Goal: Information Seeking & Learning: Learn about a topic

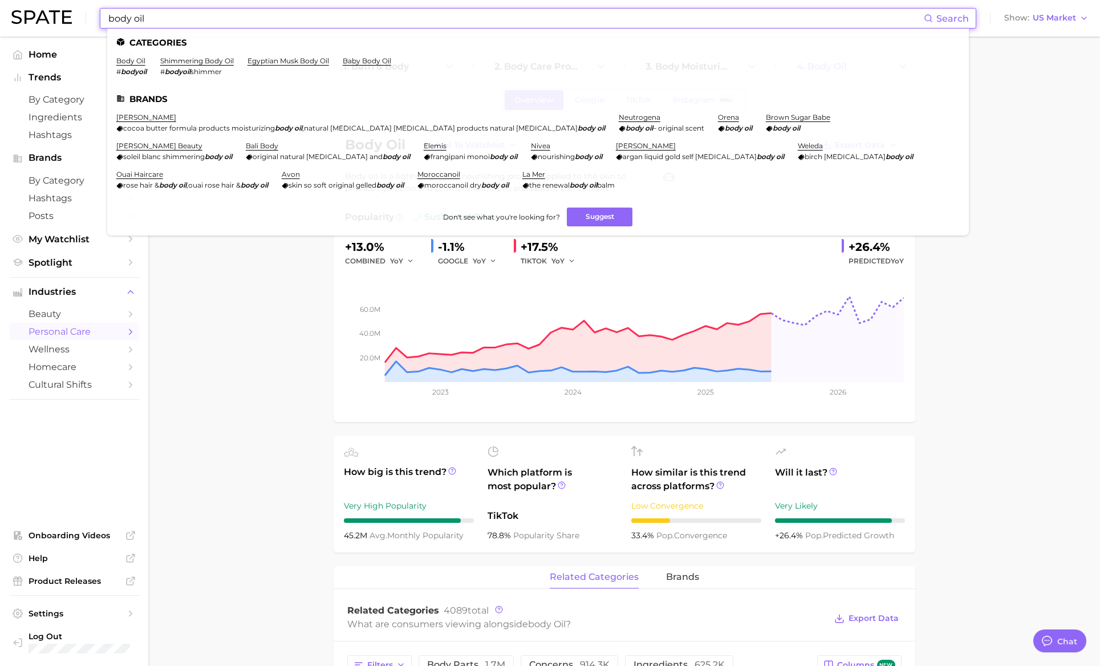
click at [390, 23] on input "body oil" at bounding box center [515, 18] width 817 height 19
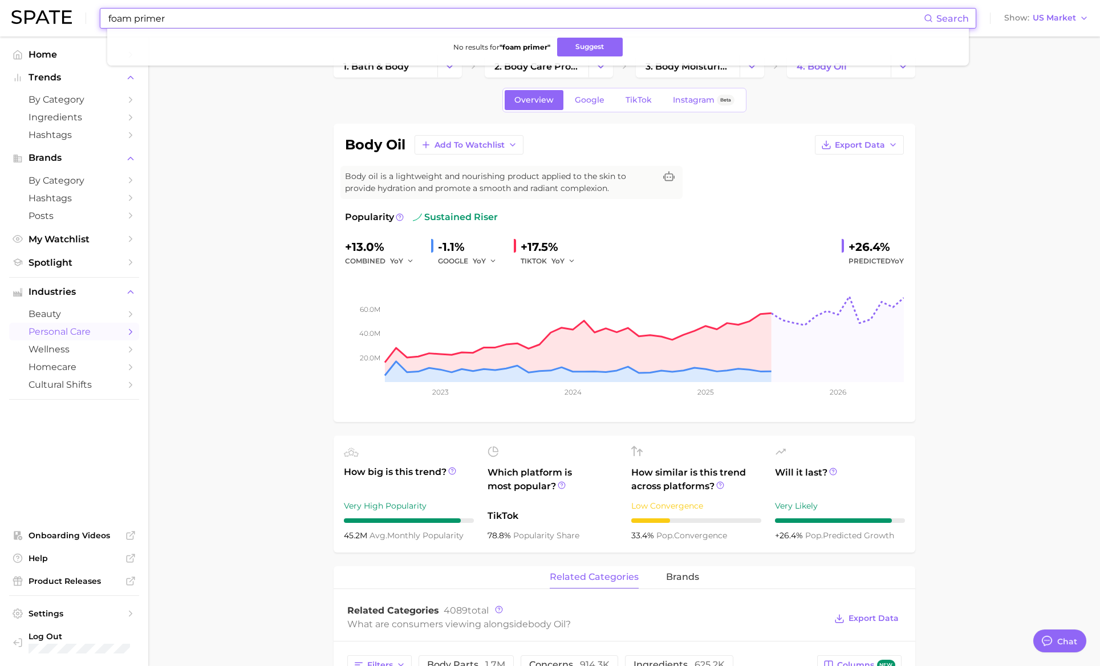
drag, startPoint x: 187, startPoint y: 23, endPoint x: 105, endPoint y: 11, distance: 83.0
click at [105, 11] on div "foam primer Search No results for " foam primer " Suggest" at bounding box center [538, 18] width 877 height 21
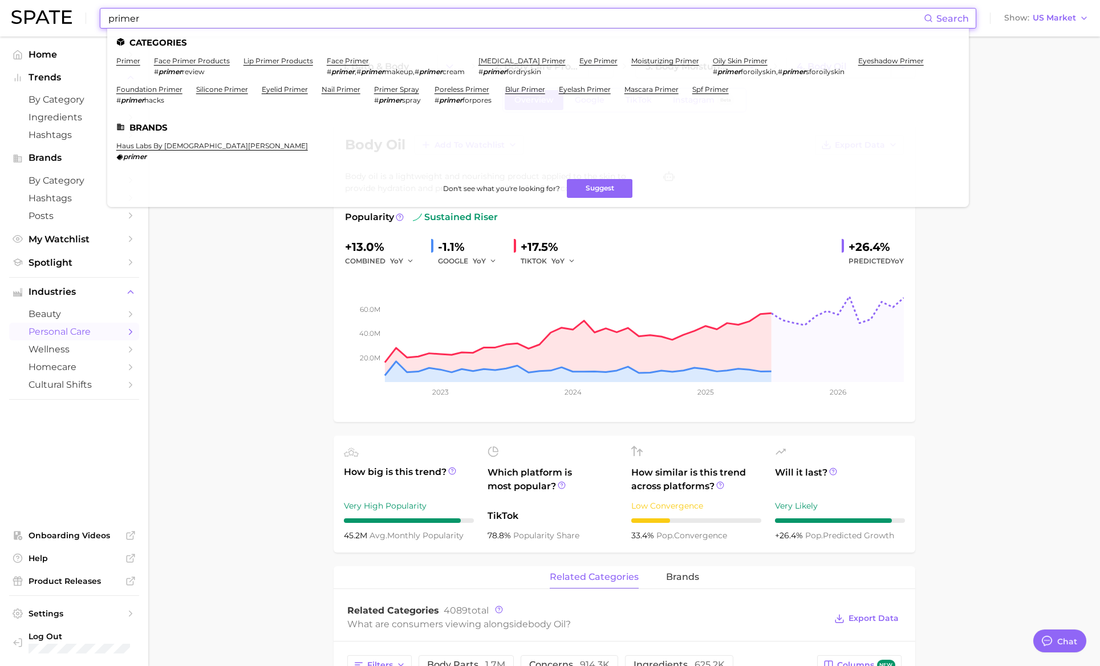
click at [177, 18] on input "primer" at bounding box center [515, 18] width 817 height 19
type input "o"
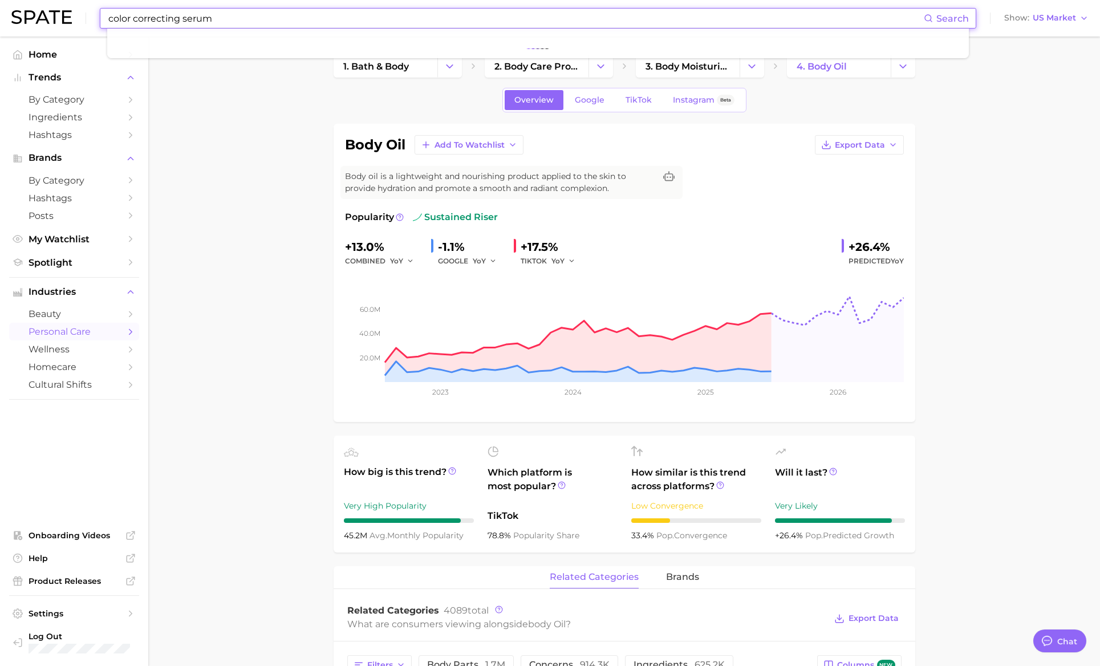
type input "color correcting serum"
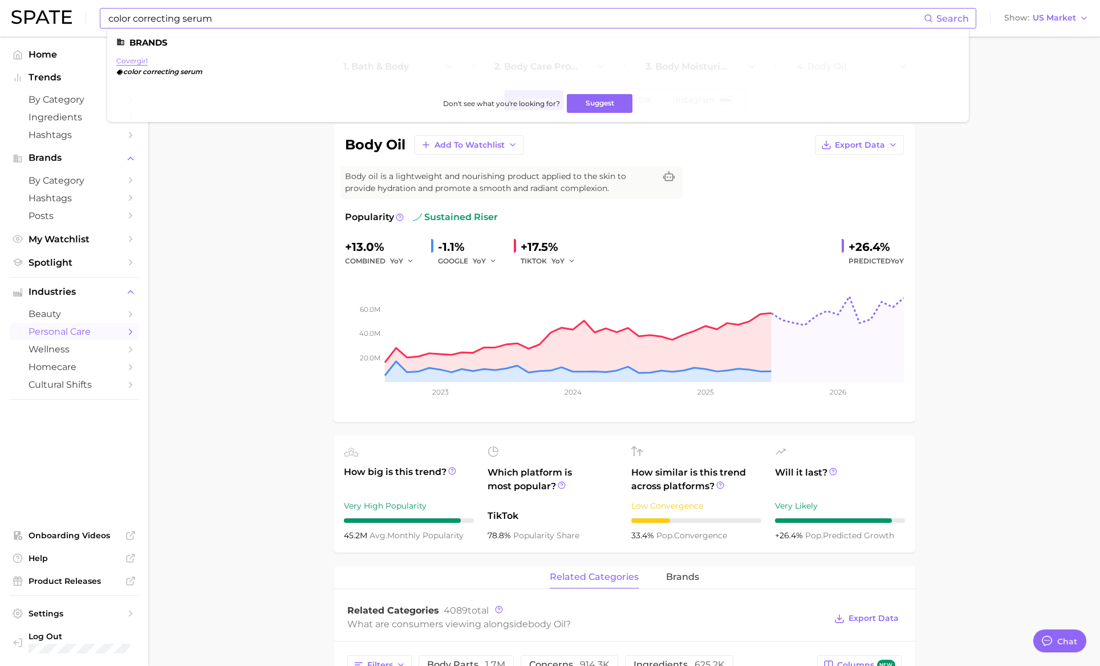
click at [140, 58] on link "covergirl" at bounding box center [131, 60] width 31 height 9
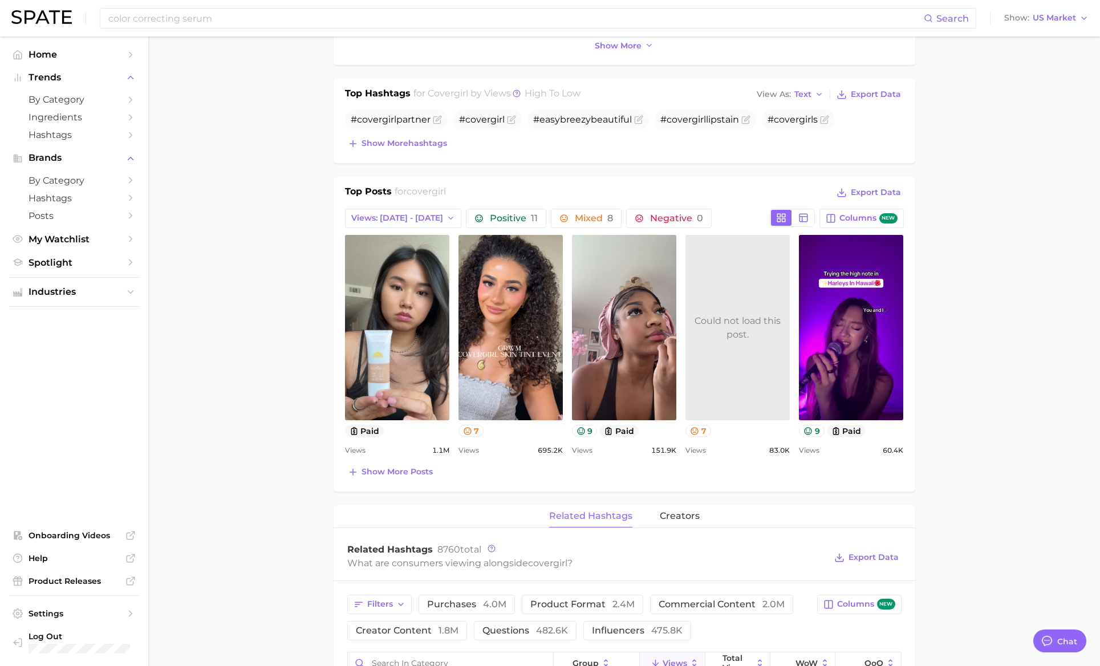
scroll to position [347, 0]
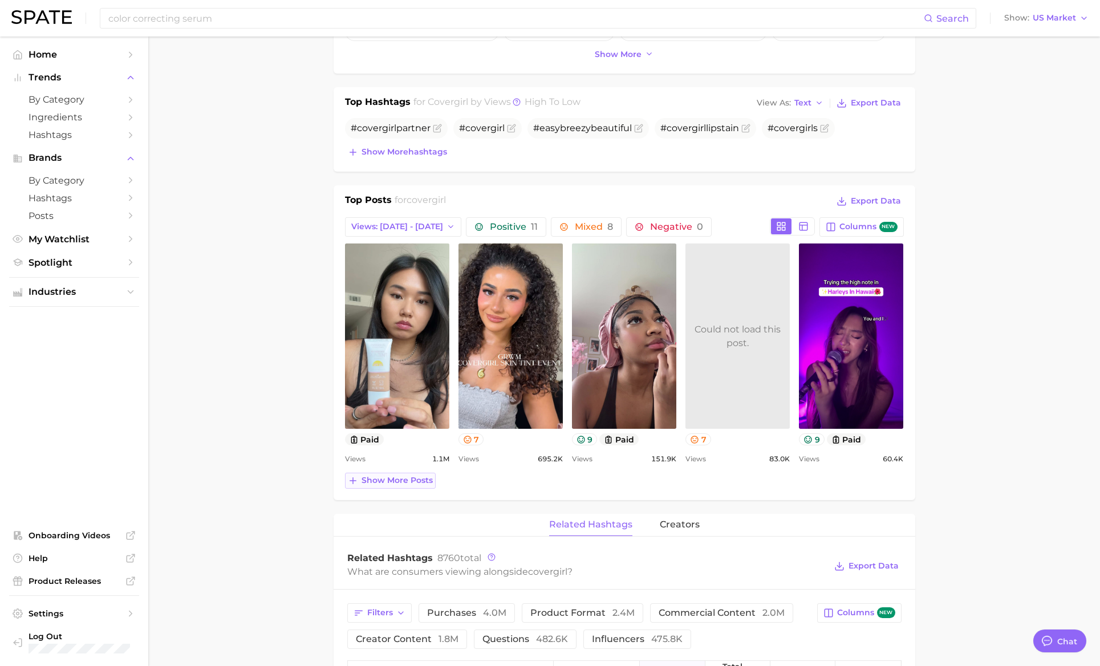
click at [402, 484] on span "Show more posts" at bounding box center [397, 481] width 71 height 10
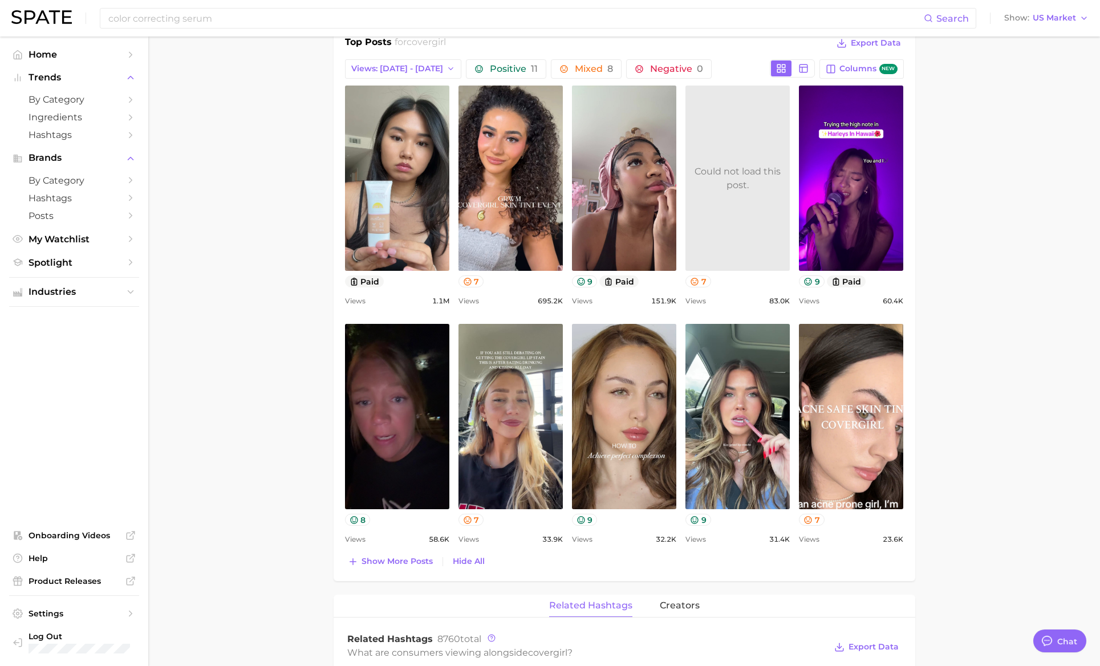
scroll to position [506, 0]
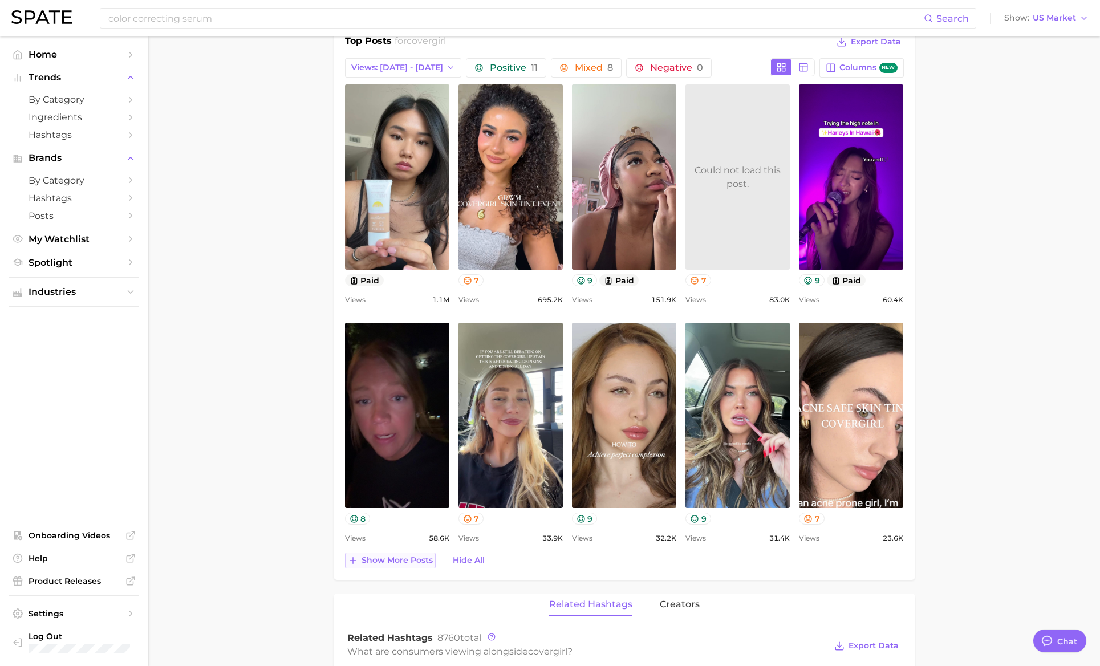
click at [388, 558] on span "Show more posts" at bounding box center [397, 561] width 71 height 10
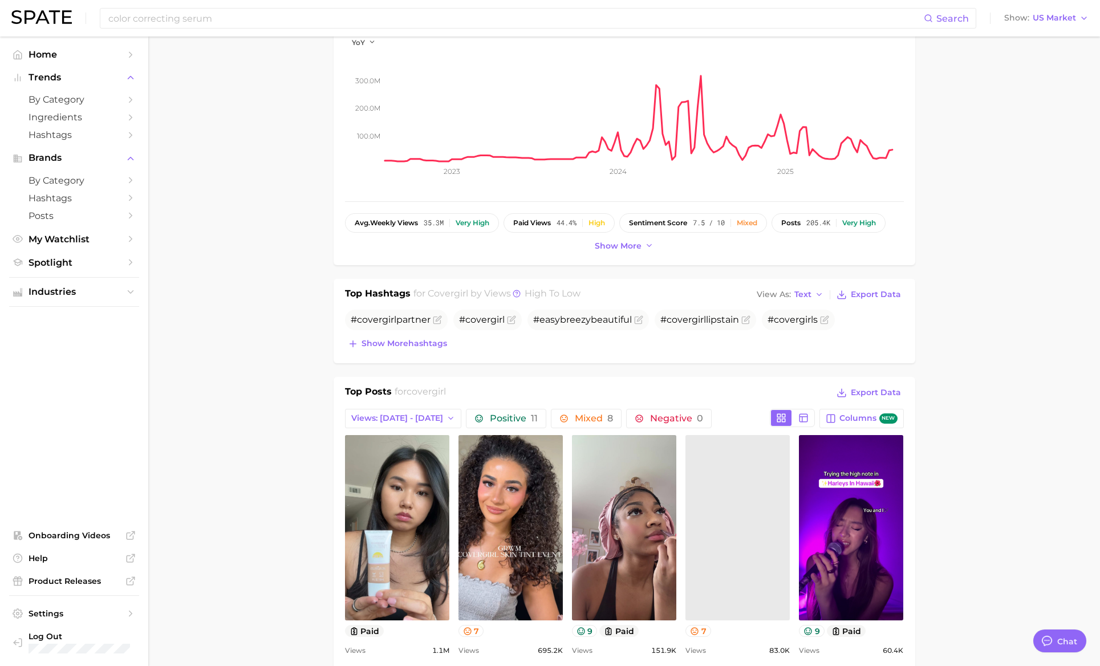
scroll to position [0, 0]
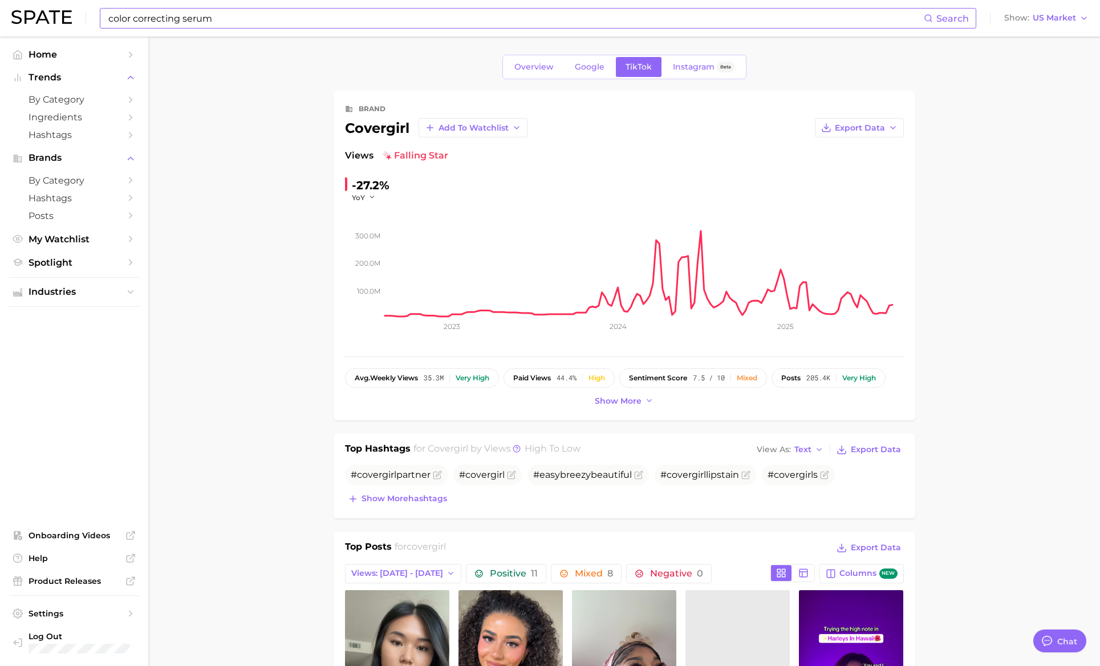
click at [234, 23] on input "color correcting serum" at bounding box center [515, 18] width 817 height 19
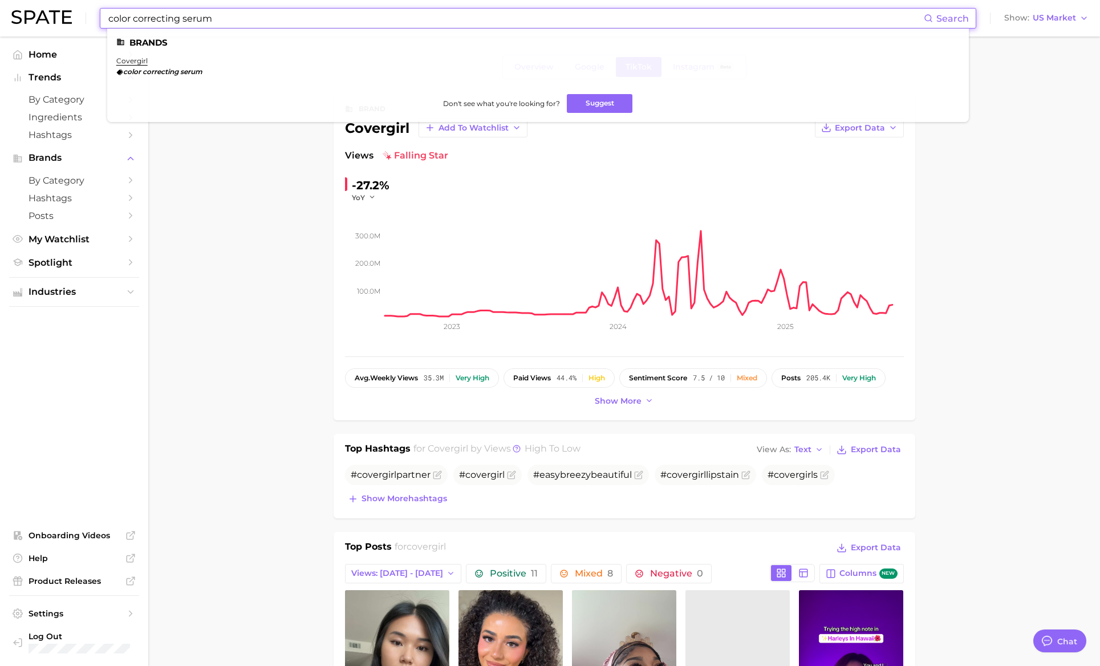
drag, startPoint x: 234, startPoint y: 23, endPoint x: 181, endPoint y: 22, distance: 52.5
click at [181, 22] on input "color correcting serum" at bounding box center [515, 18] width 817 height 19
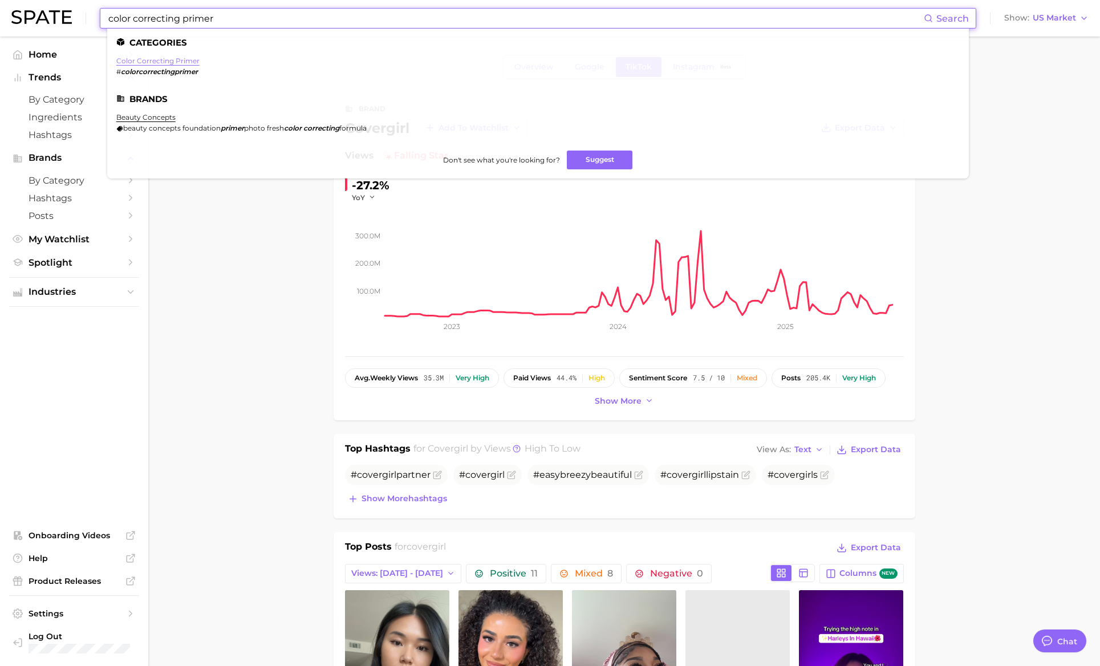
type input "color correcting primer"
click at [150, 60] on link "color correcting primer" at bounding box center [157, 60] width 83 height 9
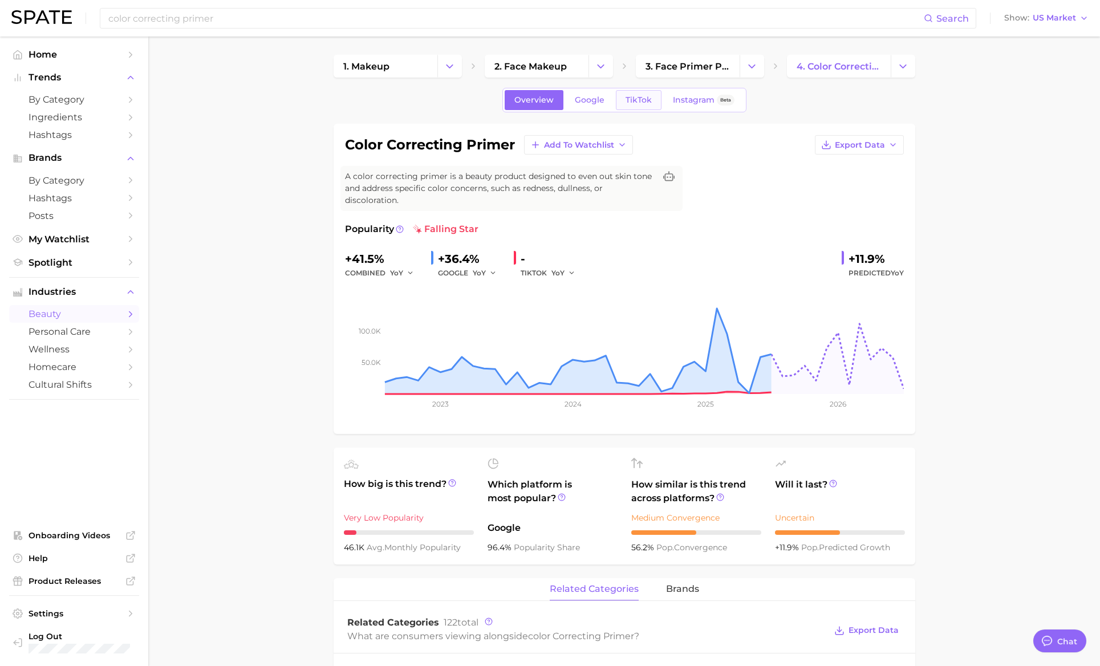
click at [630, 104] on span "TikTok" at bounding box center [639, 100] width 26 height 10
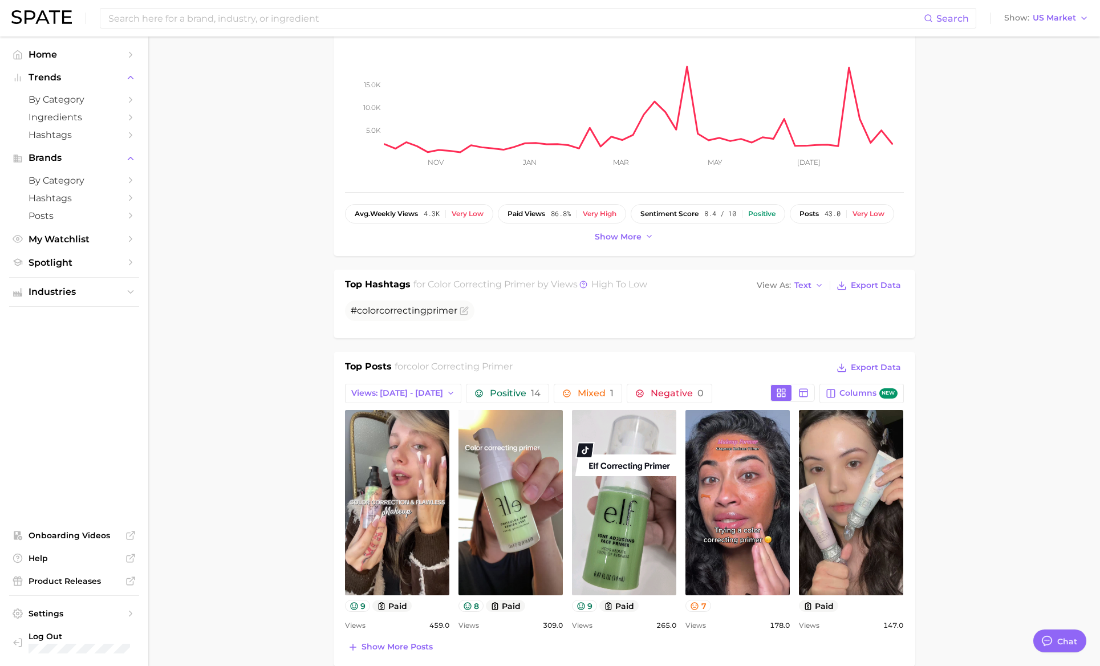
scroll to position [304, 0]
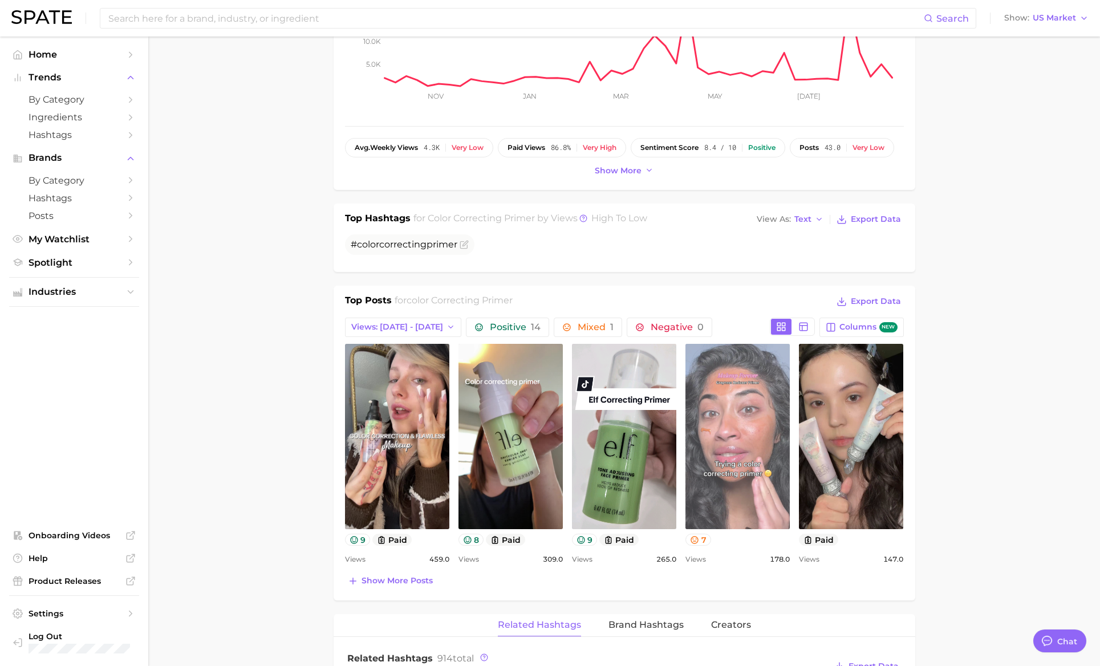
click at [744, 421] on link "view post on TikTok" at bounding box center [738, 436] width 104 height 185
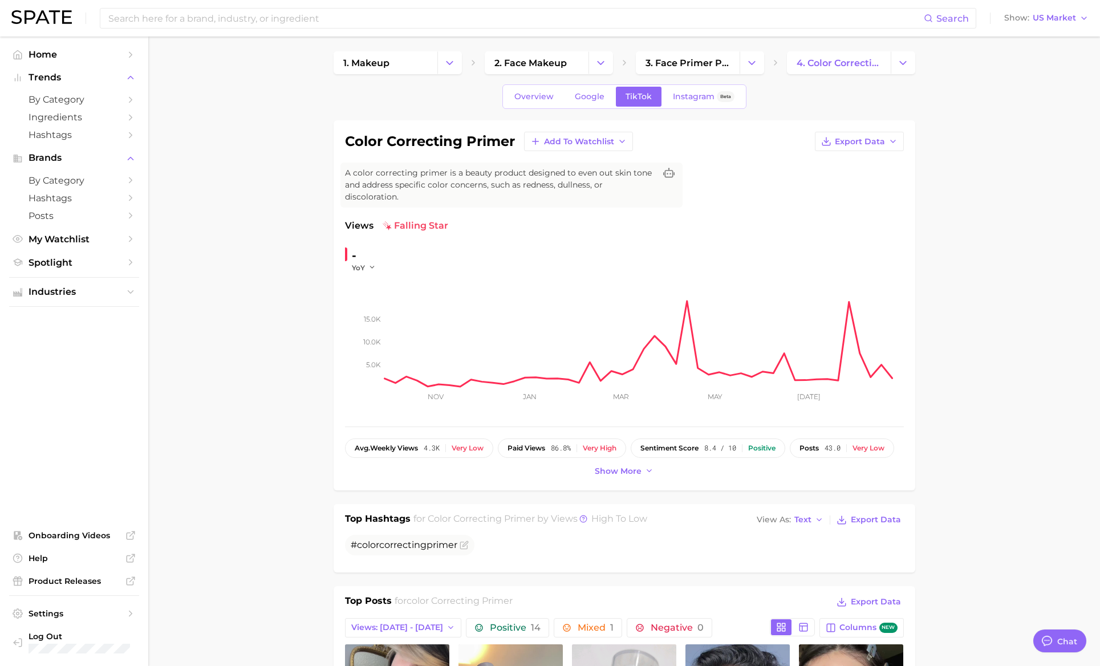
scroll to position [0, 0]
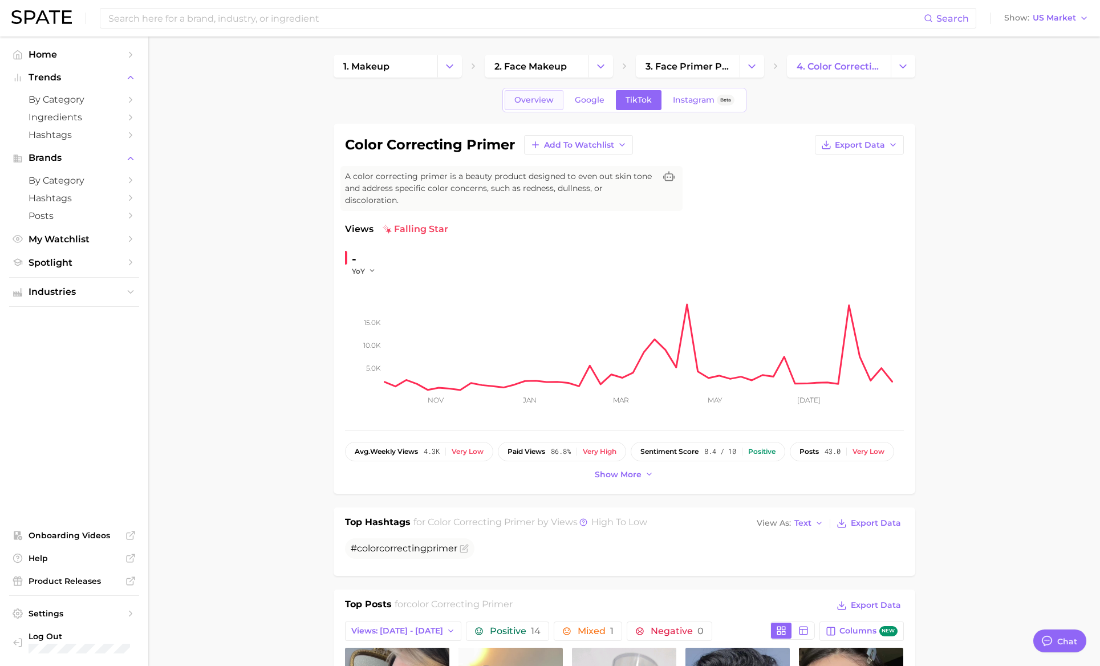
click at [536, 97] on span "Overview" at bounding box center [533, 100] width 39 height 10
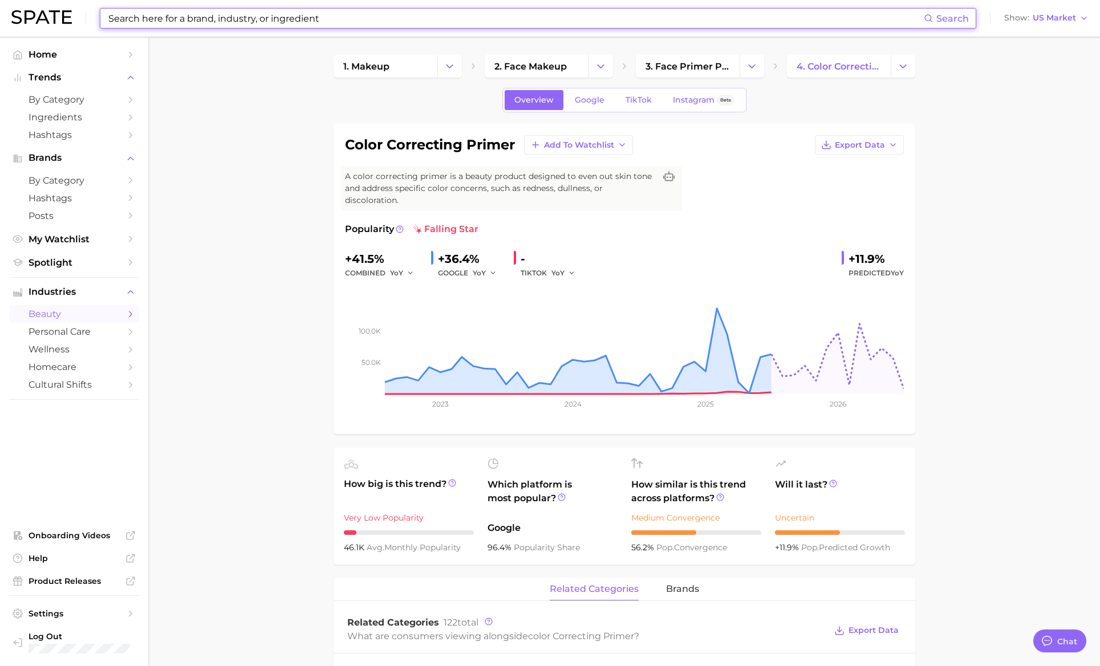
click at [323, 13] on input at bounding box center [515, 18] width 817 height 19
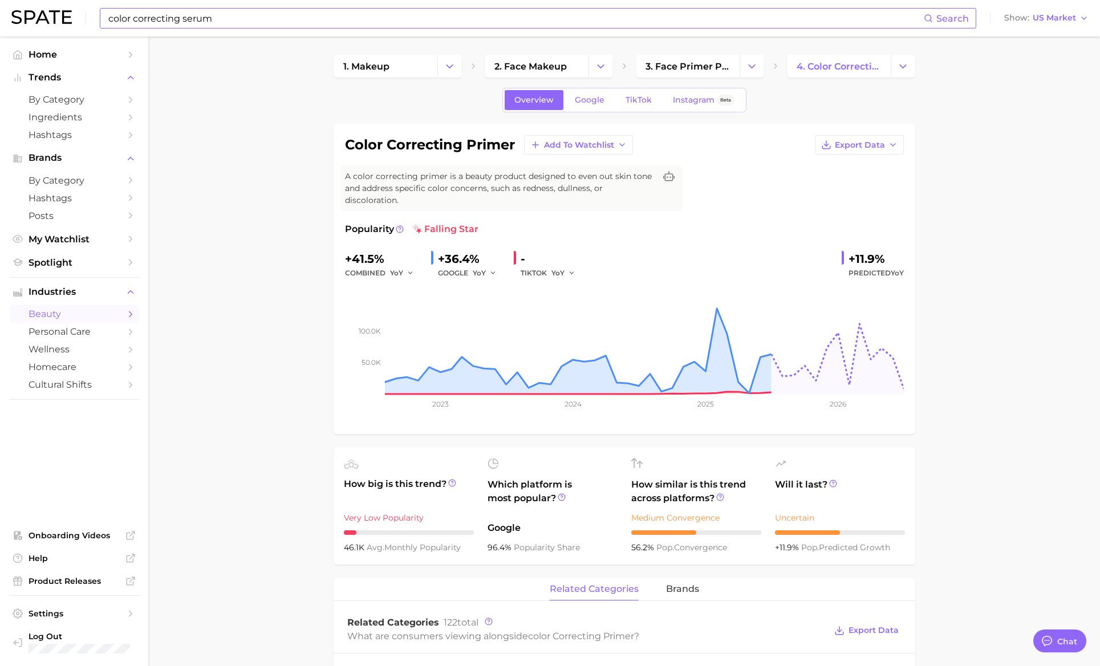
click at [262, 21] on input "color correcting serum" at bounding box center [515, 18] width 817 height 19
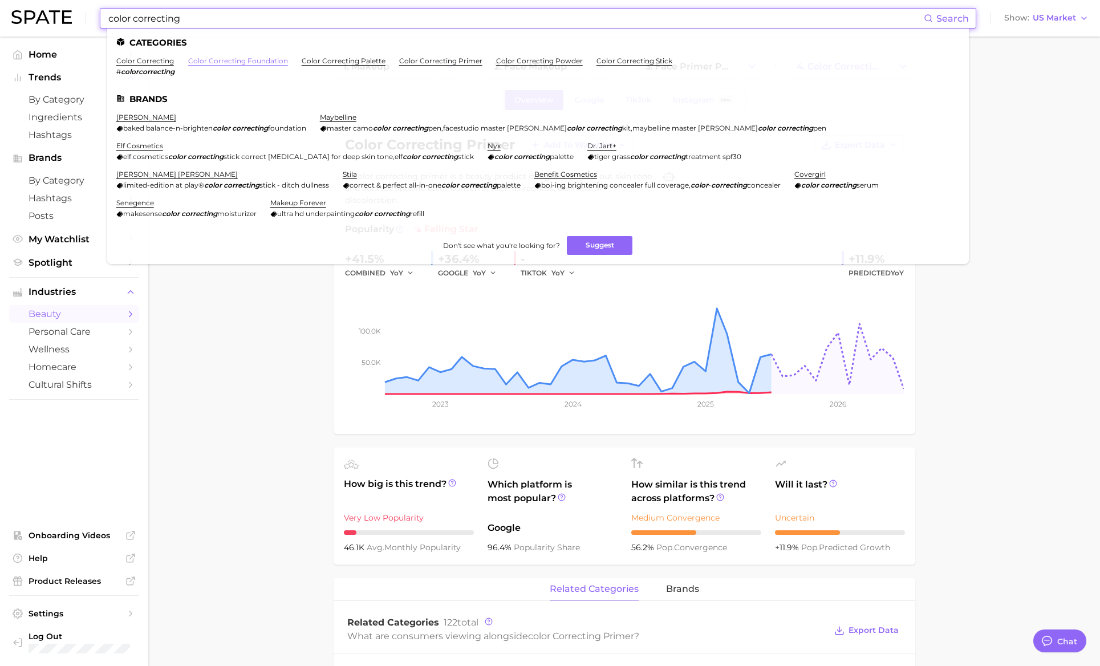
type input "color correcting"
click at [258, 63] on link "color correcting foundation" at bounding box center [238, 60] width 100 height 9
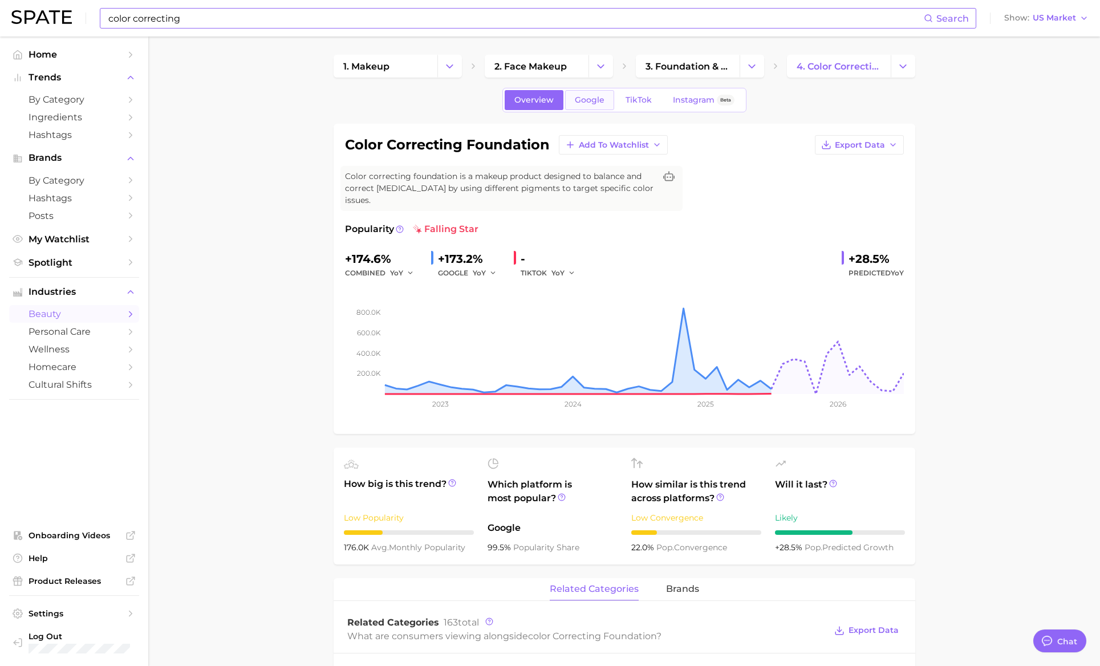
click at [594, 94] on link "Google" at bounding box center [589, 100] width 49 height 20
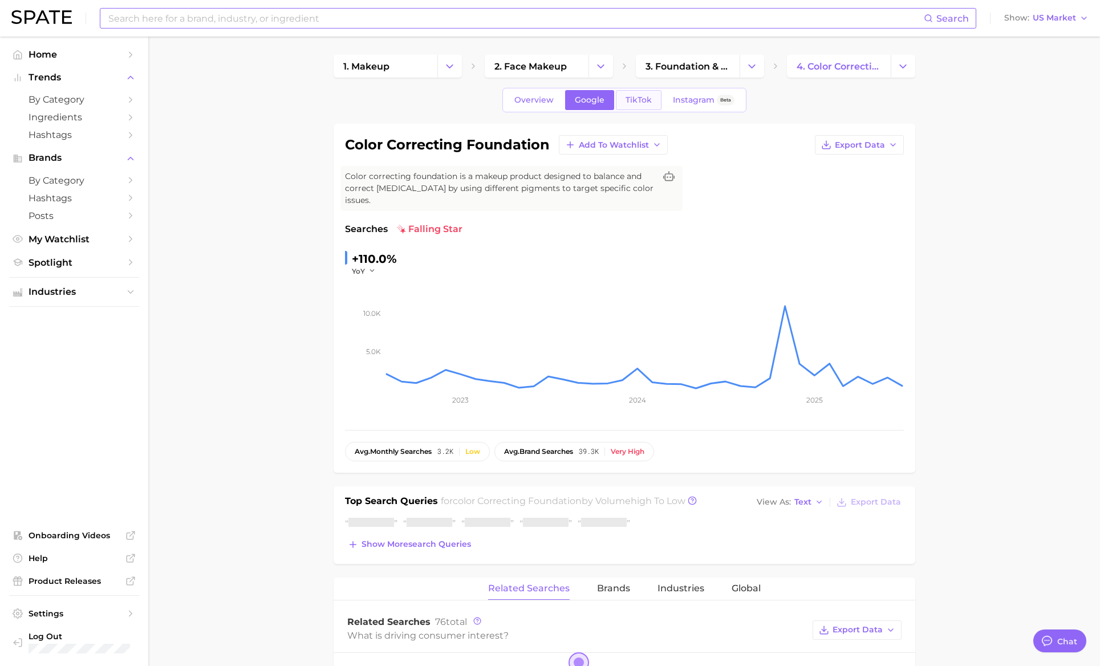
click at [626, 99] on span "TikTok" at bounding box center [639, 100] width 26 height 10
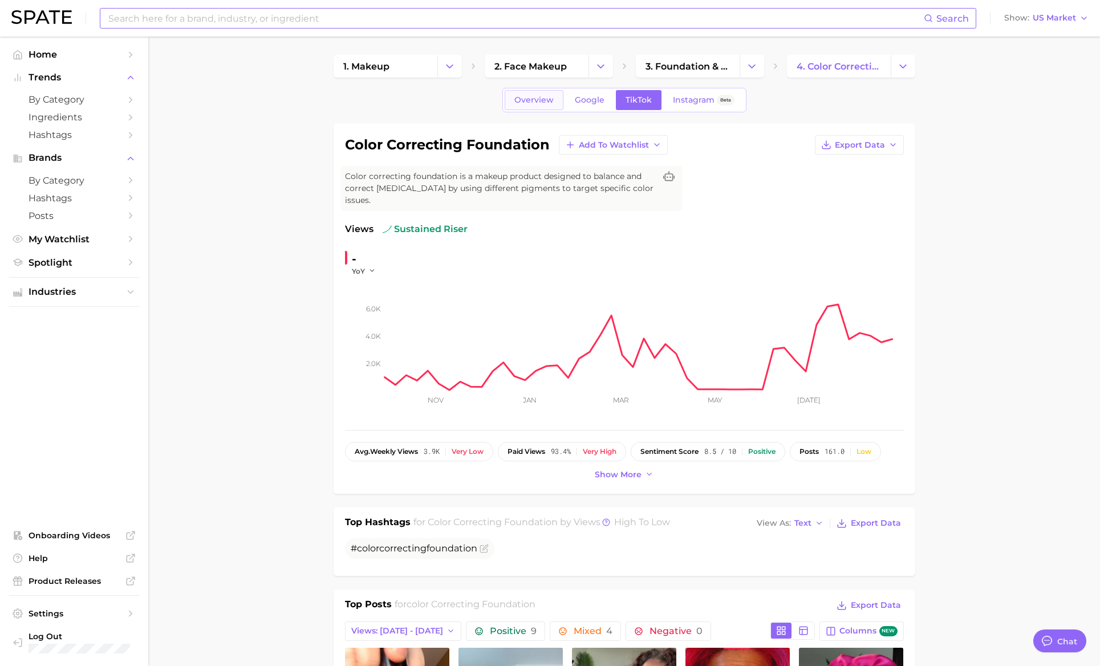
click at [536, 103] on span "Overview" at bounding box center [533, 100] width 39 height 10
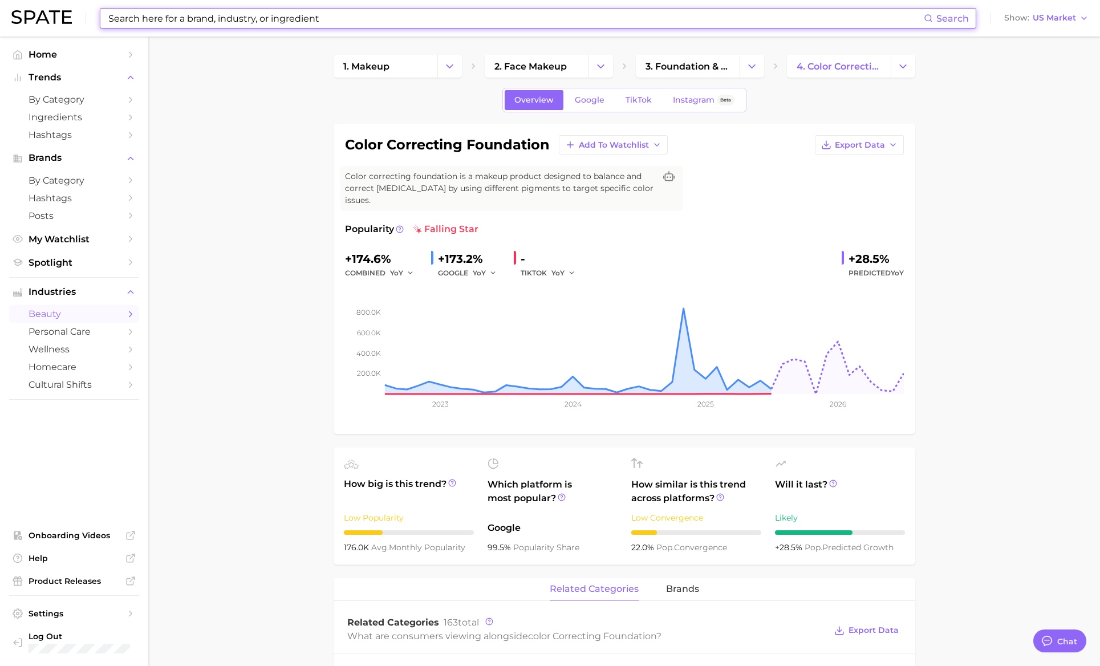
click at [221, 17] on input at bounding box center [515, 18] width 817 height 19
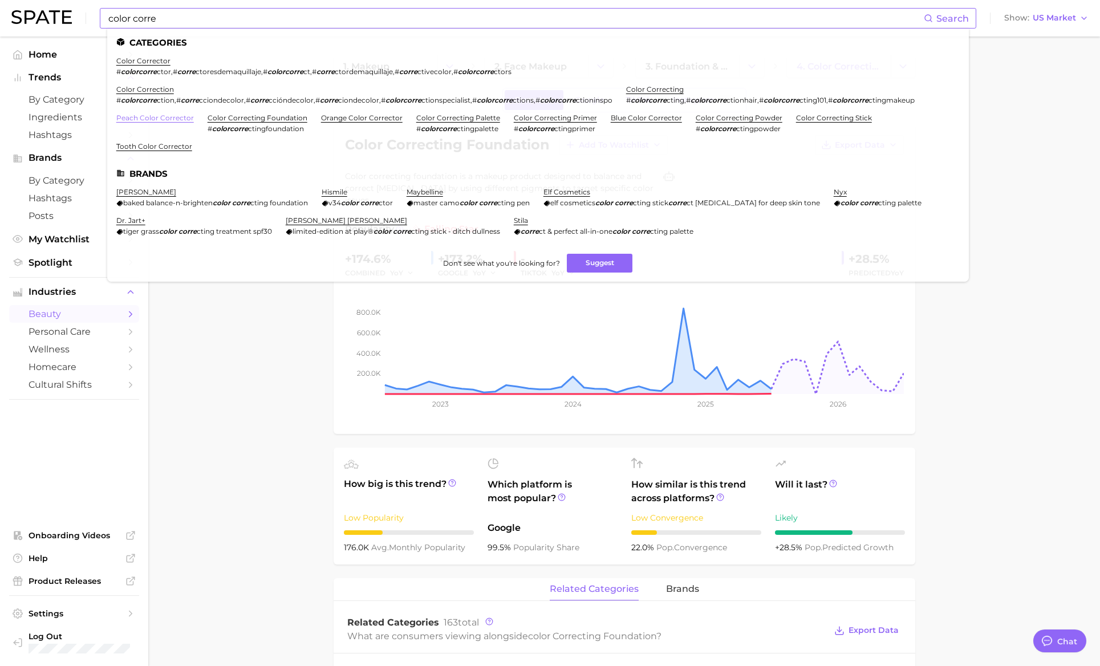
click at [155, 114] on link "peach color corrector" at bounding box center [155, 118] width 78 height 9
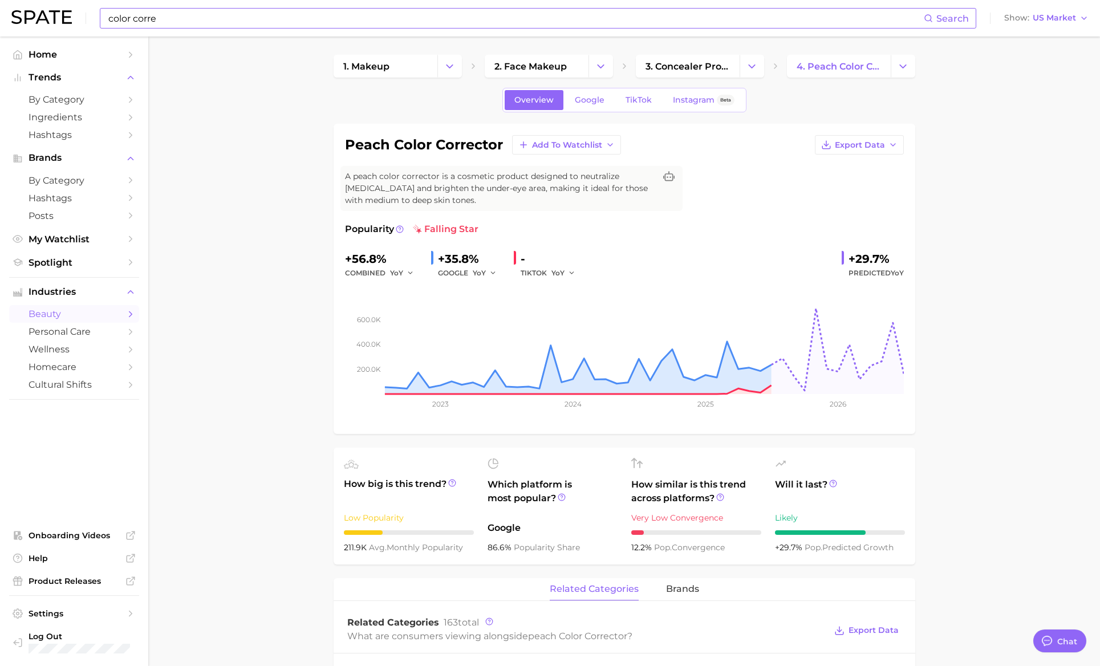
click at [179, 18] on input "color corre" at bounding box center [515, 18] width 817 height 19
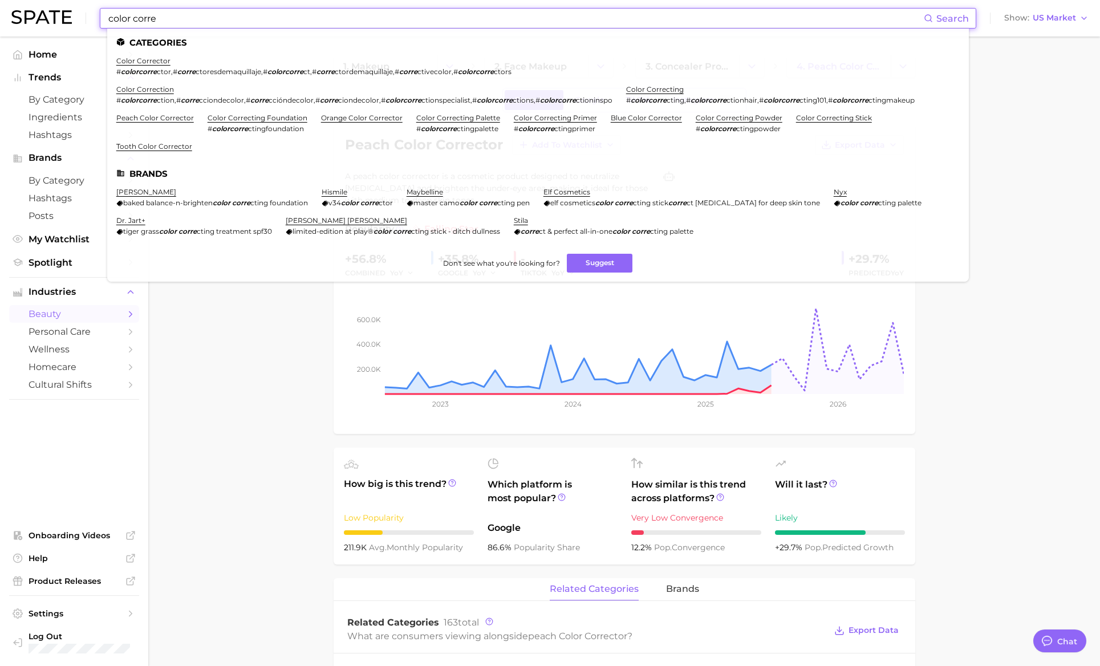
click at [179, 18] on input "color corre" at bounding box center [515, 18] width 817 height 19
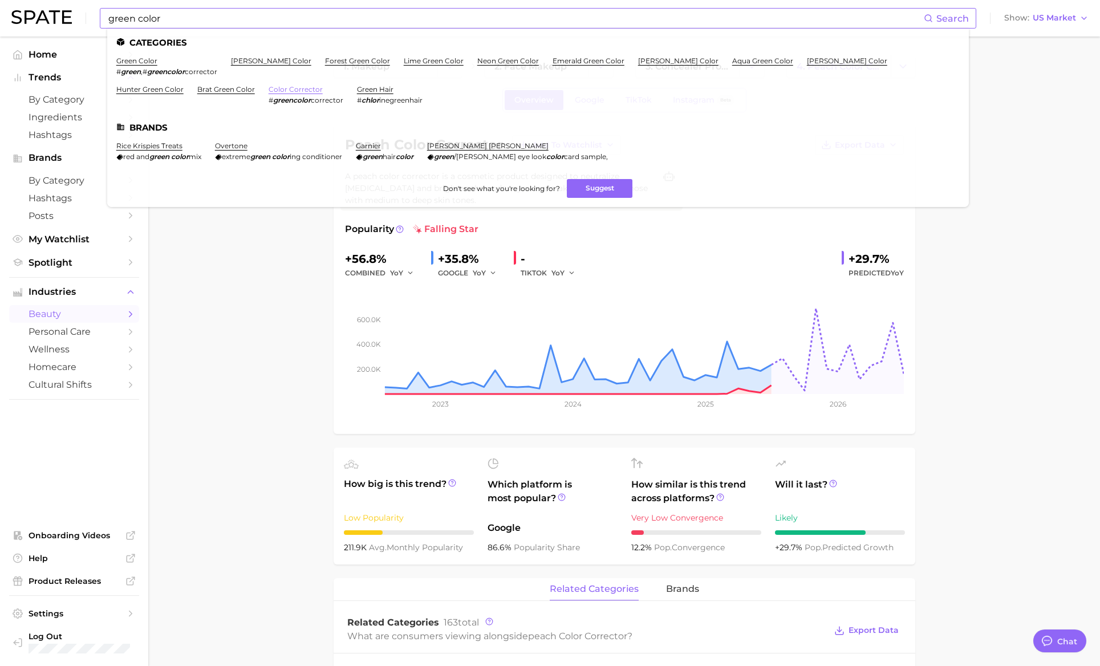
click at [269, 91] on link "color corrector" at bounding box center [296, 89] width 54 height 9
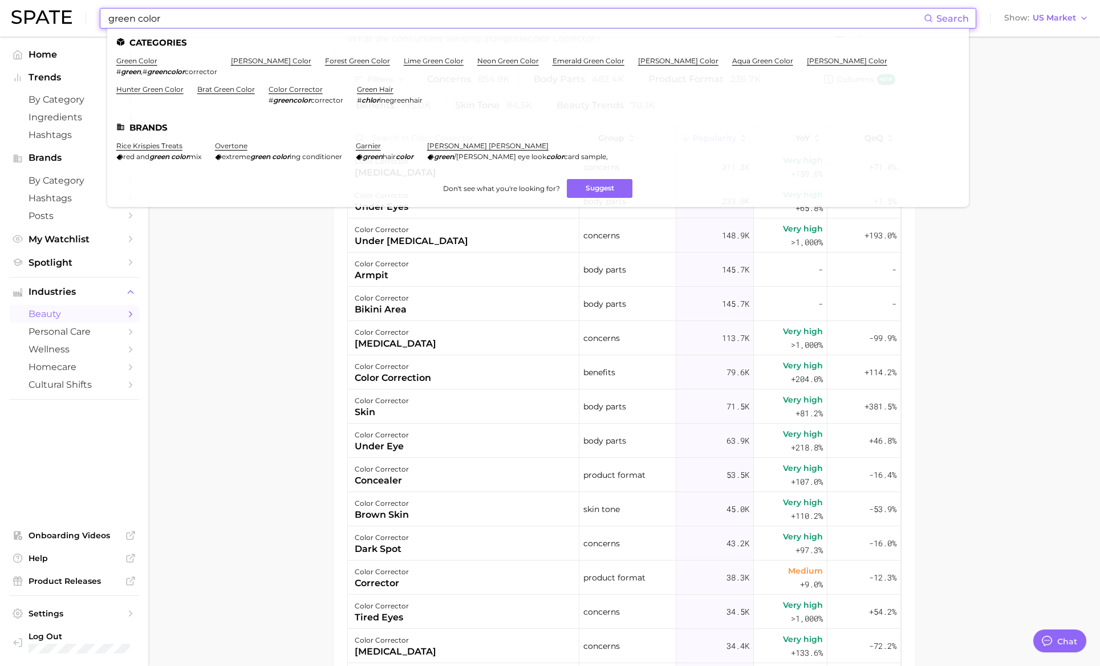
click at [285, 25] on input "green color" at bounding box center [515, 18] width 817 height 19
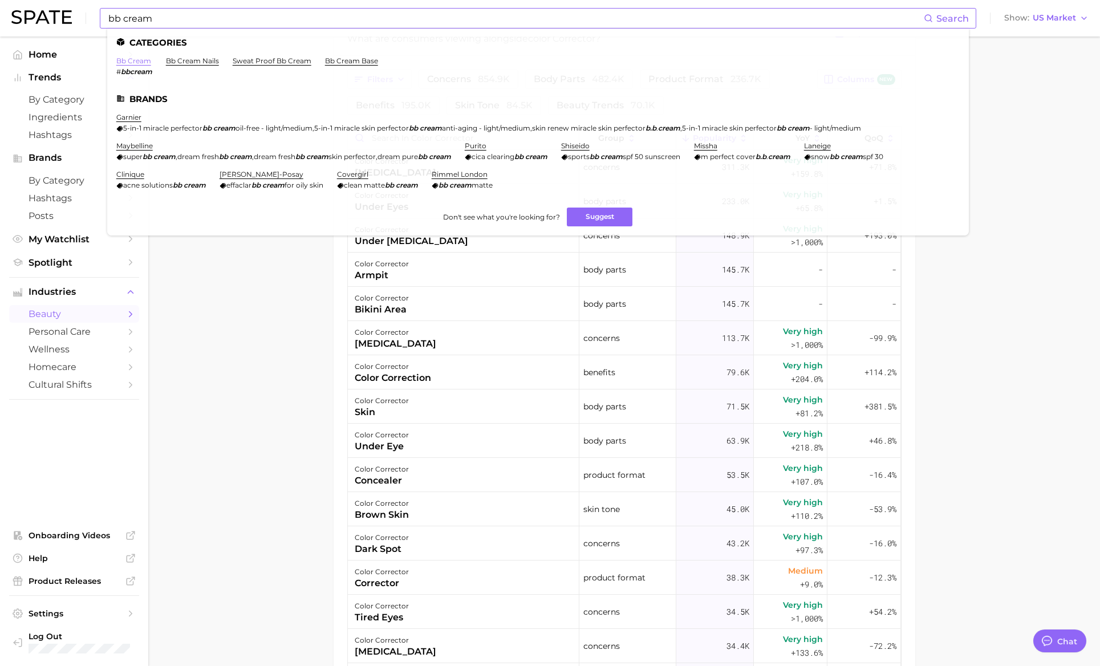
click at [141, 59] on link "bb cream" at bounding box center [133, 60] width 35 height 9
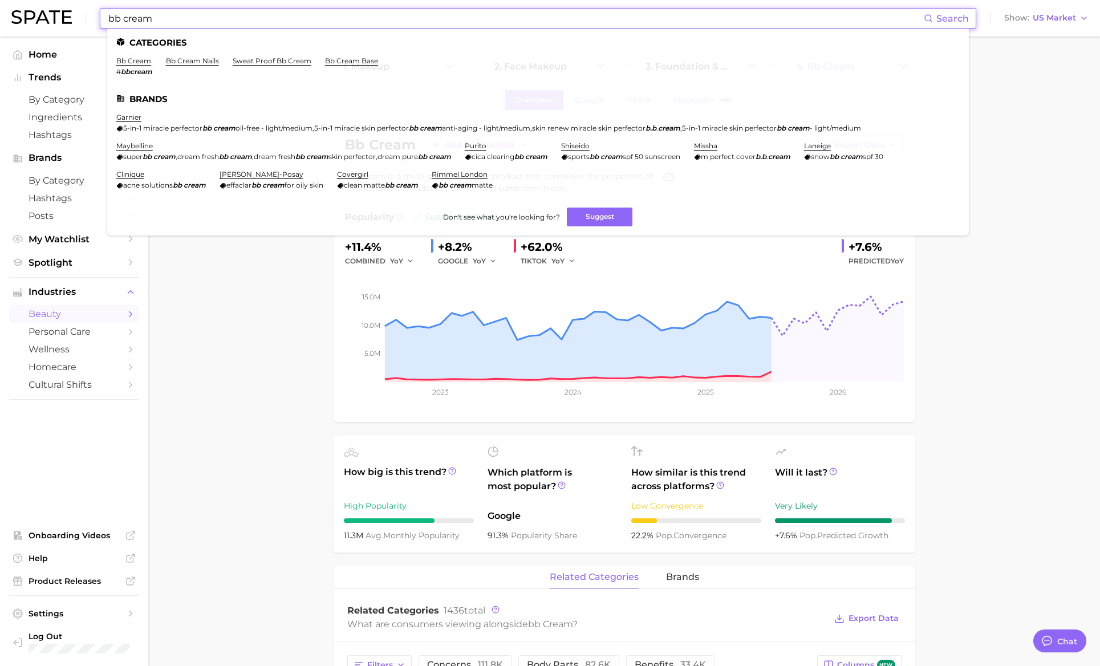
click at [246, 25] on input "bb cream" at bounding box center [515, 18] width 817 height 19
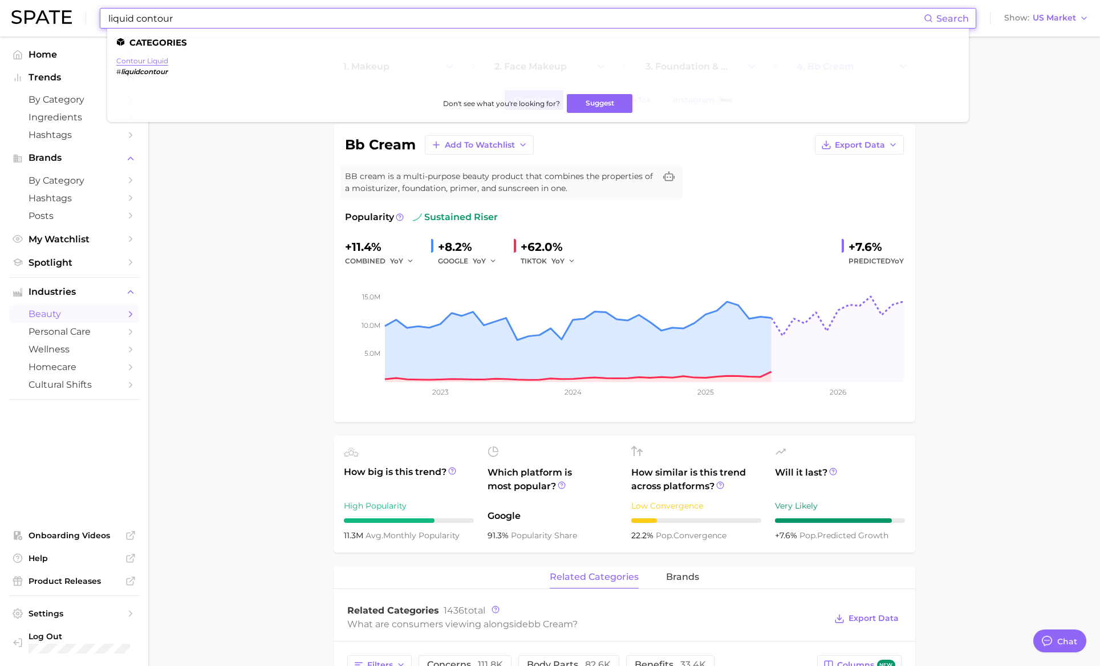
click at [146, 60] on link "contour liquid" at bounding box center [142, 60] width 52 height 9
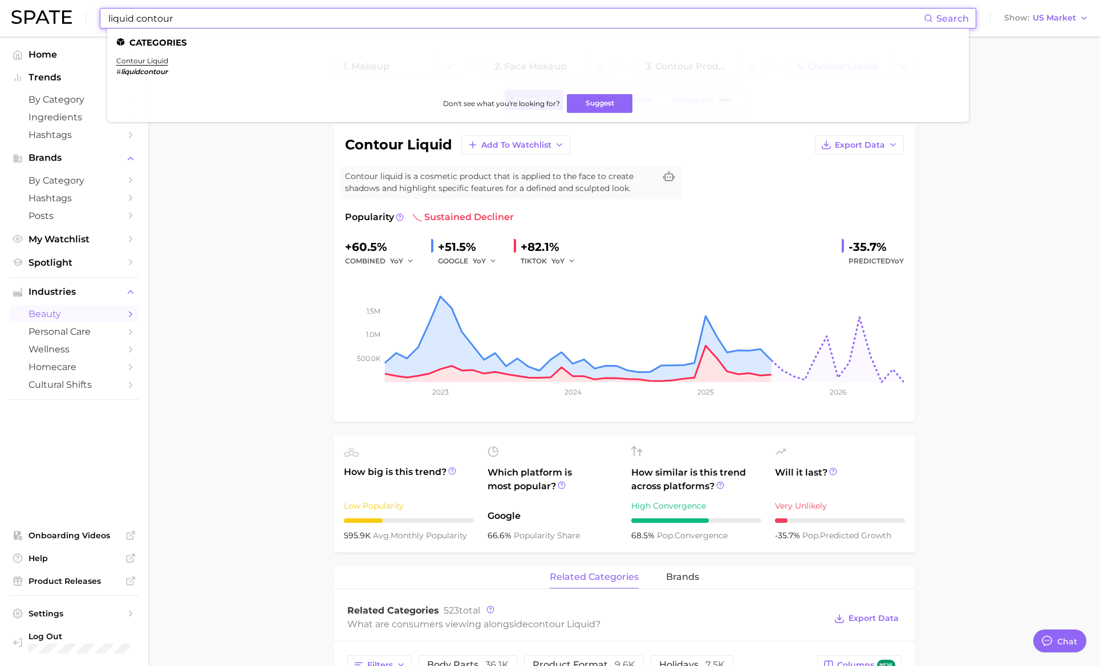
click at [165, 13] on input "liquid contour" at bounding box center [515, 18] width 817 height 19
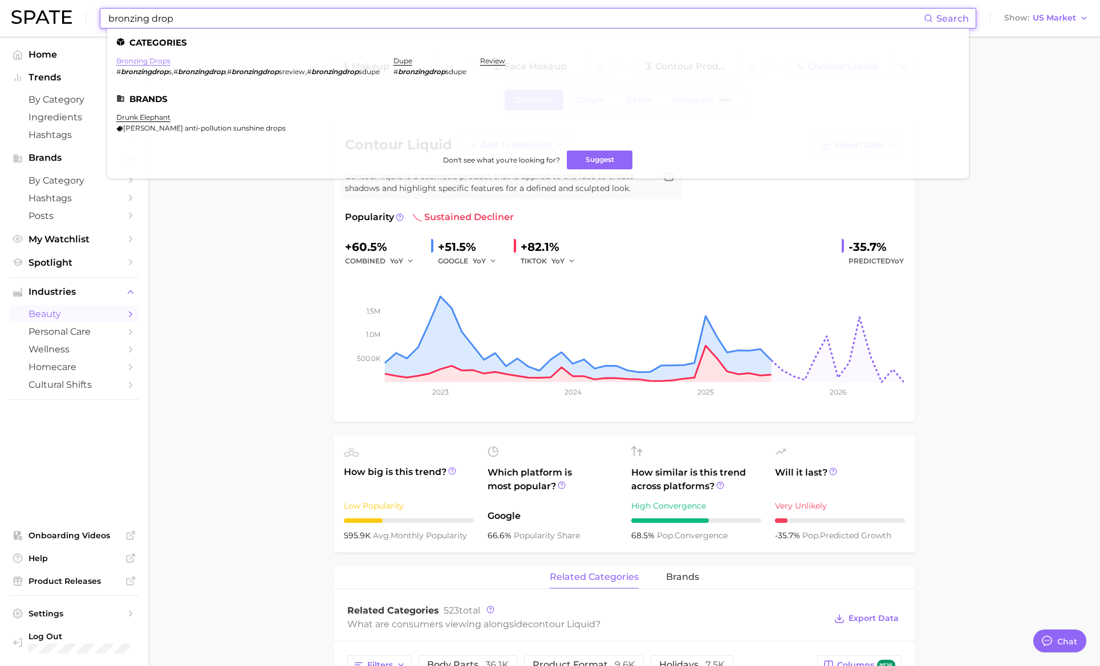
type input "bronzing drop"
click at [147, 64] on link "bronzing drops" at bounding box center [143, 60] width 54 height 9
